Goal: Information Seeking & Learning: Learn about a topic

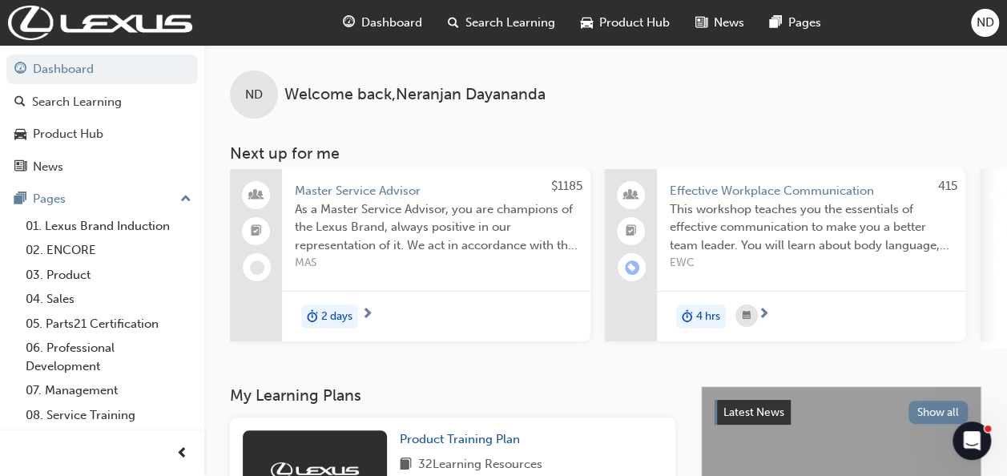
click at [587, 16] on span "car-icon" at bounding box center [587, 23] width 12 height 20
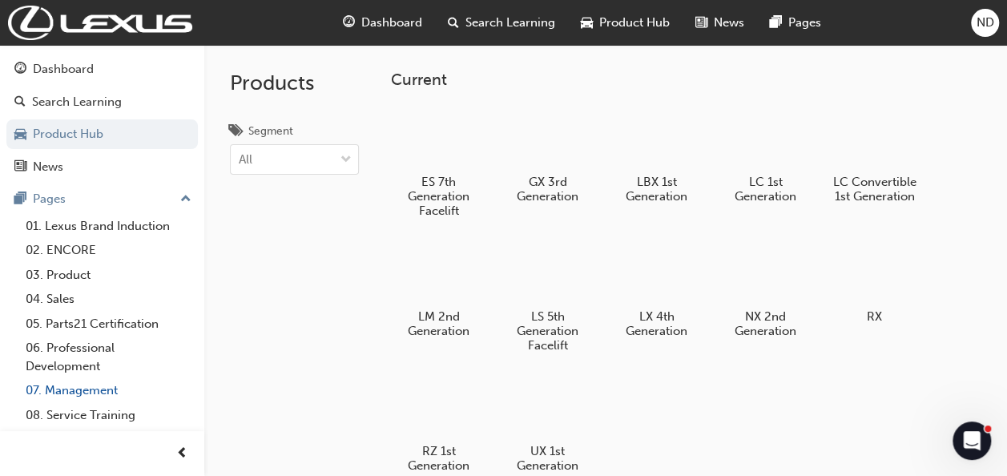
click at [103, 346] on link "06. Professional Development" at bounding box center [108, 357] width 179 height 42
click at [88, 389] on link "07. Management" at bounding box center [108, 390] width 179 height 25
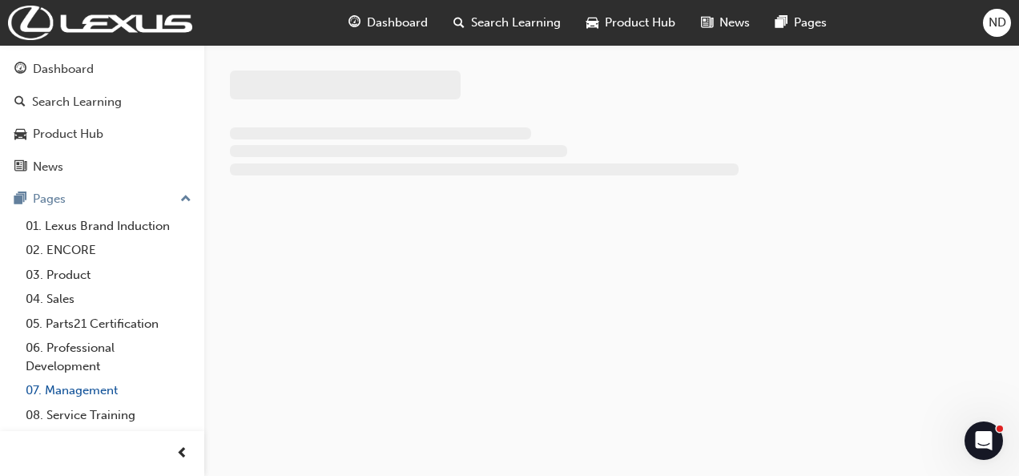
click at [94, 389] on link "07. Management" at bounding box center [108, 390] width 179 height 25
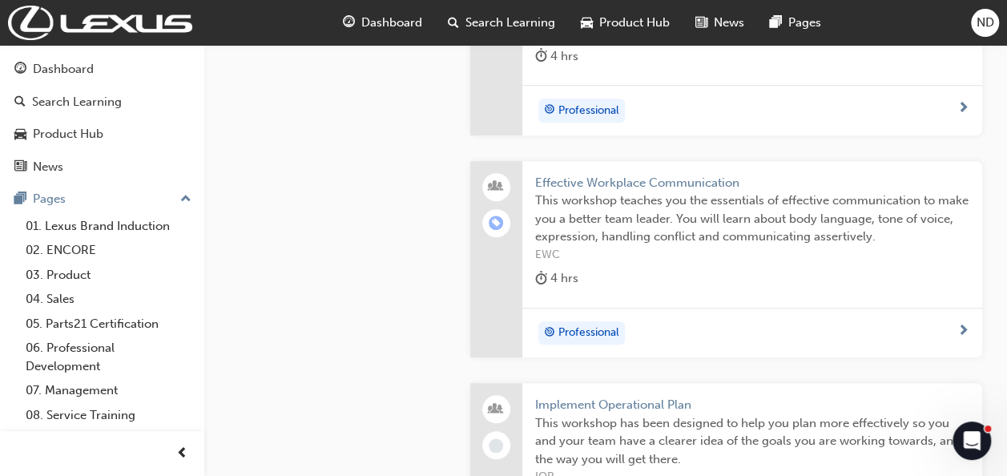
scroll to position [464, 0]
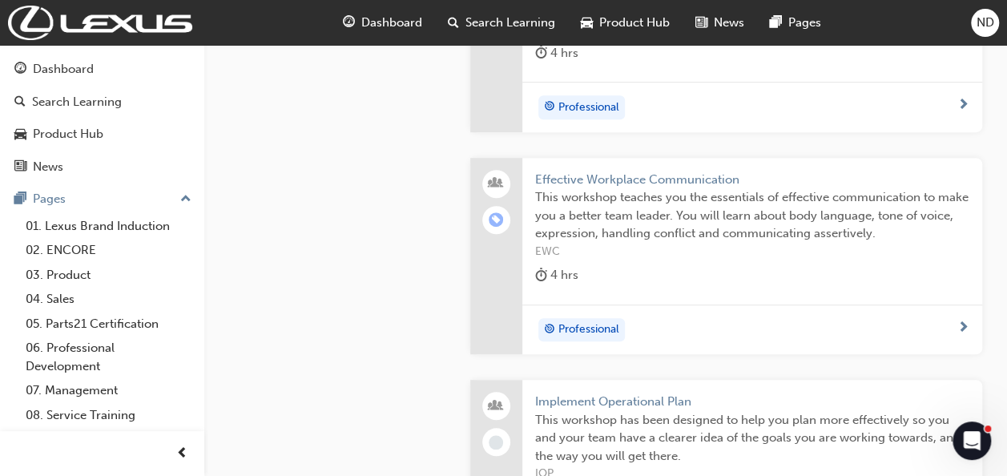
click at [558, 175] on span "Effective Workplace Communication" at bounding box center [752, 180] width 434 height 18
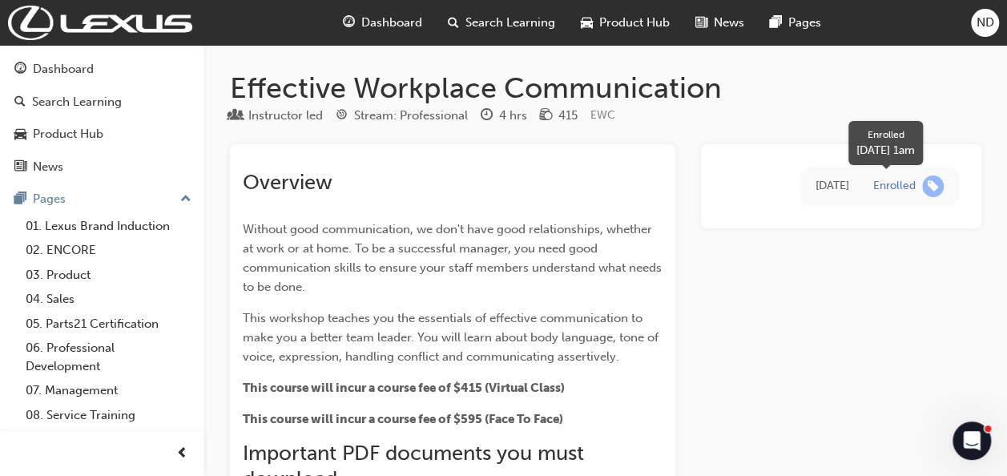
click at [934, 188] on span "learningRecordVerb_ENROLL-icon" at bounding box center [933, 186] width 22 height 22
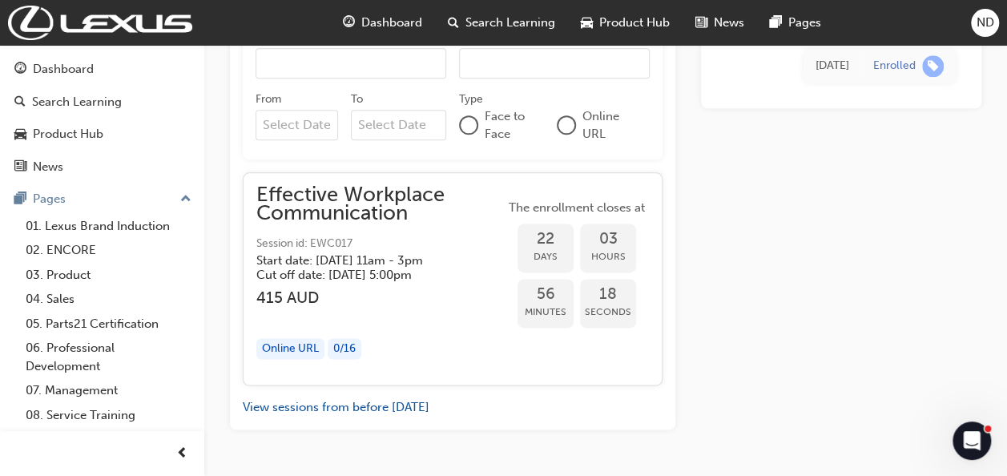
scroll to position [963, 0]
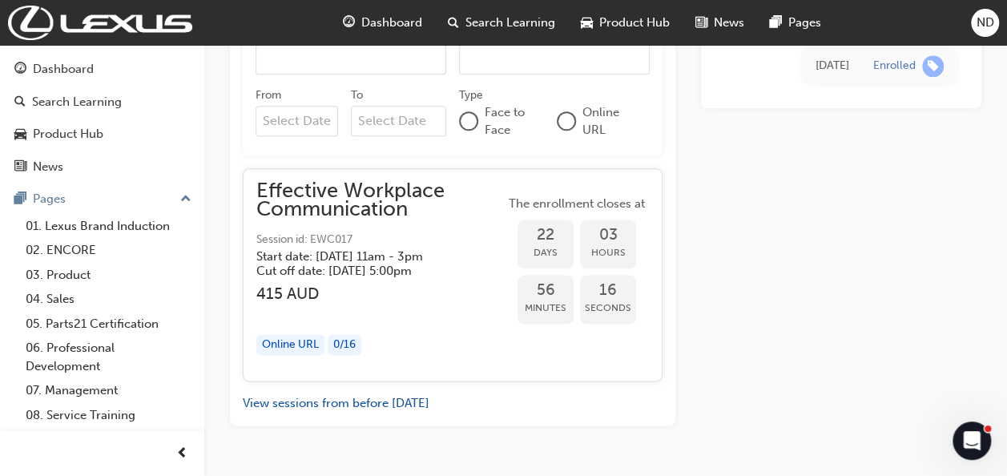
click at [276, 245] on span "Session id: EWC017" at bounding box center [380, 240] width 248 height 18
click at [285, 297] on h3 "415 AUD" at bounding box center [380, 293] width 248 height 18
click at [279, 368] on div "Effective Workplace Communication Session id: EWC017 Start date: [DATE] 11am - …" at bounding box center [380, 275] width 248 height 186
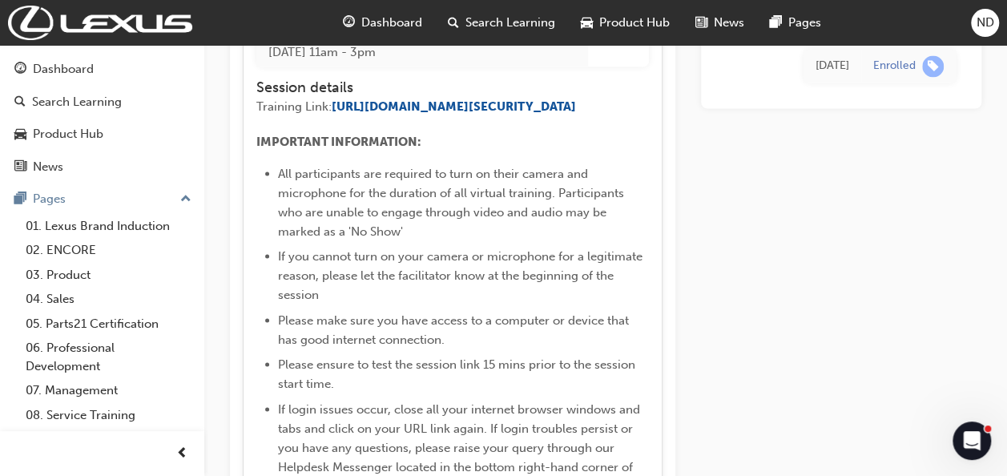
scroll to position [1353, 0]
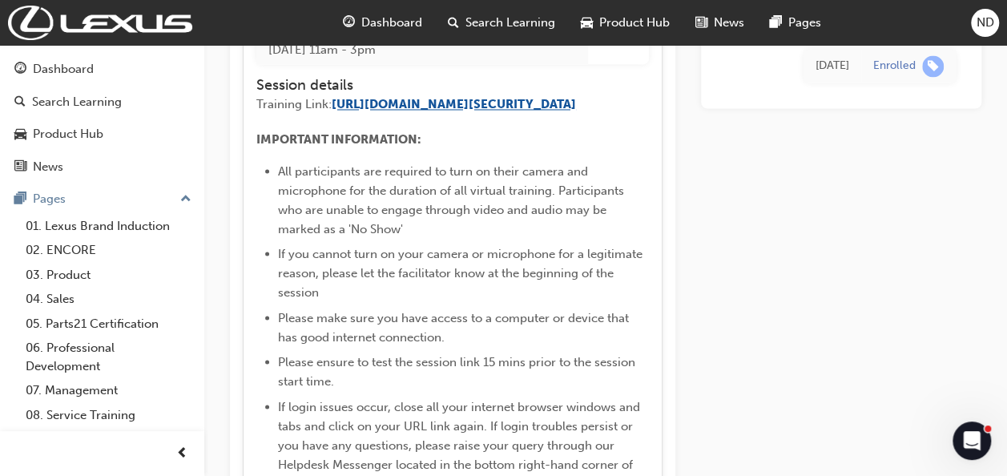
click at [332, 111] on span "[URL][DOMAIN_NAME][SECURITY_DATA]" at bounding box center [454, 104] width 244 height 14
